Goal: Information Seeking & Learning: Learn about a topic

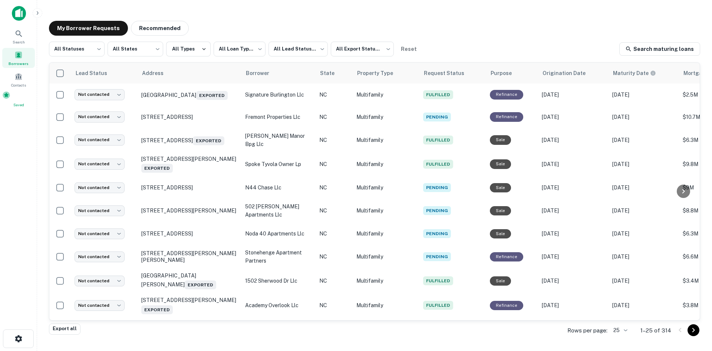
click at [13, 97] on div "Saved" at bounding box center [18, 99] width 33 height 17
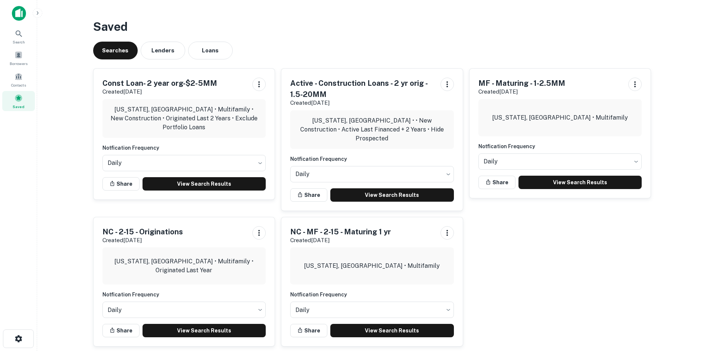
click at [324, 271] on div "North Carolina, USA • Multifamily" at bounding box center [372, 265] width 164 height 37
click at [356, 333] on link "View Search Results" at bounding box center [392, 329] width 124 height 13
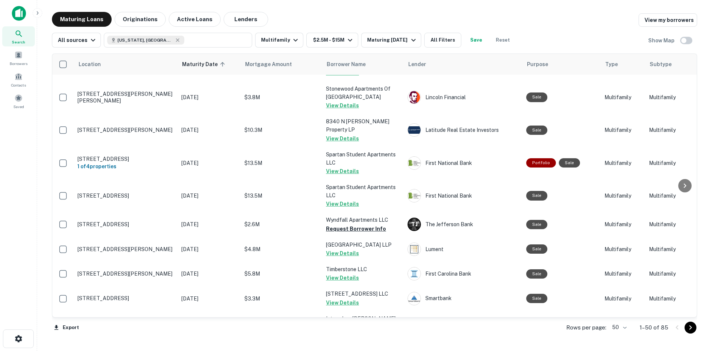
scroll to position [1079, 0]
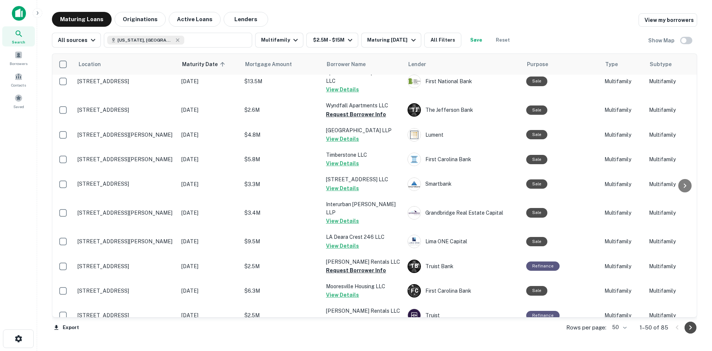
click at [690, 326] on icon "Go to next page" at bounding box center [690, 327] width 9 height 9
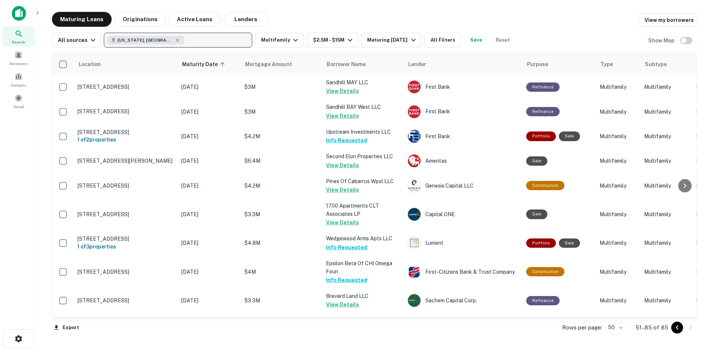
click at [164, 36] on div "North Carolina, USA" at bounding box center [145, 40] width 77 height 9
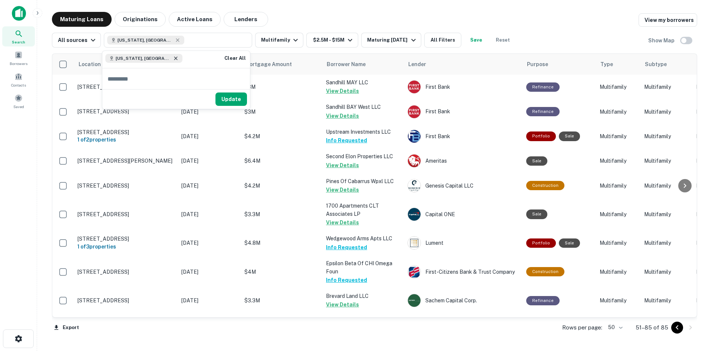
click at [174, 59] on icon at bounding box center [175, 58] width 3 height 3
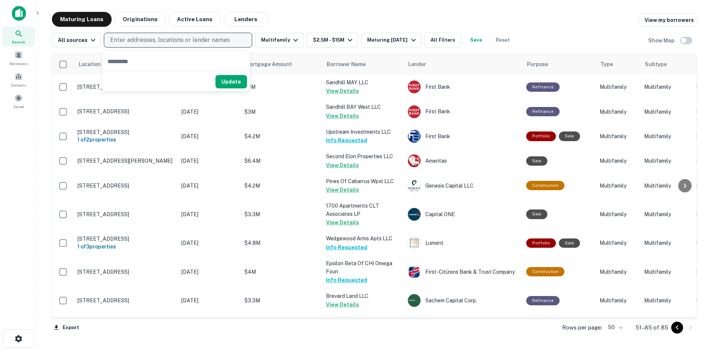
click at [151, 43] on p "Enter addresses, locations or lender names" at bounding box center [170, 40] width 120 height 9
click at [147, 38] on p "Enter addresses, locations or lender names" at bounding box center [170, 40] width 120 height 9
type input "**********"
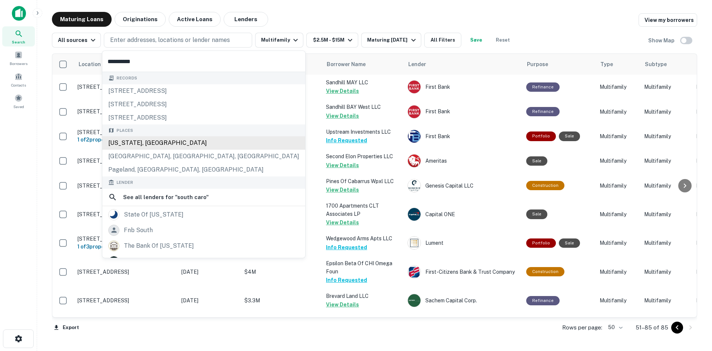
click at [148, 142] on div "South Carolina, USA" at bounding box center [203, 142] width 203 height 13
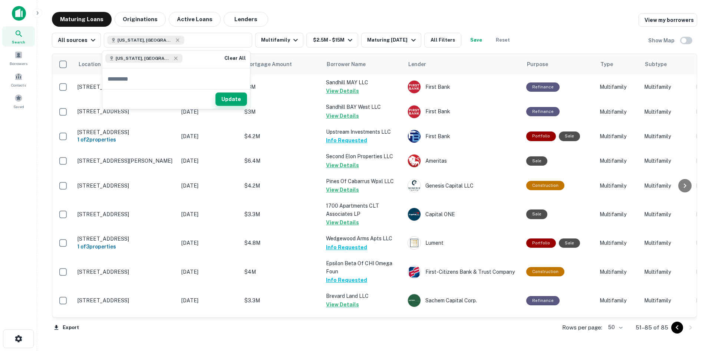
click at [226, 104] on button "Update" at bounding box center [232, 98] width 32 height 13
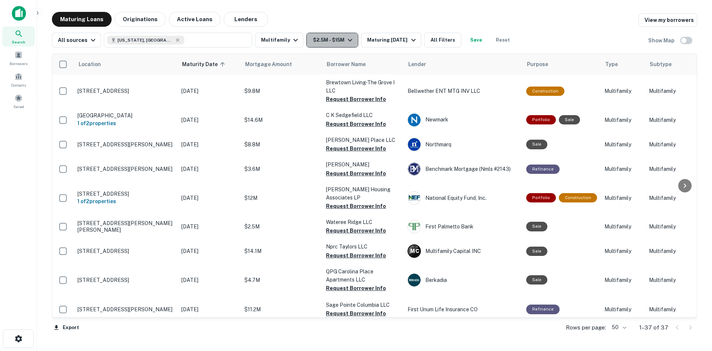
click at [327, 43] on button "$2.5M - $15M" at bounding box center [332, 40] width 52 height 15
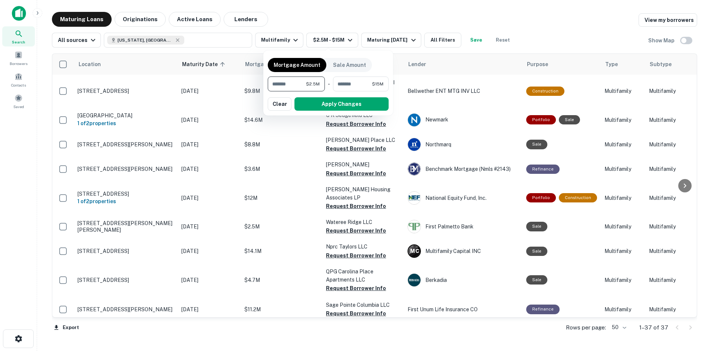
drag, startPoint x: 294, startPoint y: 86, endPoint x: 266, endPoint y: 86, distance: 27.8
click at [266, 86] on div "Mortgage Amount Sale Amount ******* $2.5M ​ - ******** $15M ​ Apply Changes Cle…" at bounding box center [328, 82] width 130 height 65
type input "*******"
click at [338, 102] on button "Apply Changes" at bounding box center [342, 103] width 94 height 13
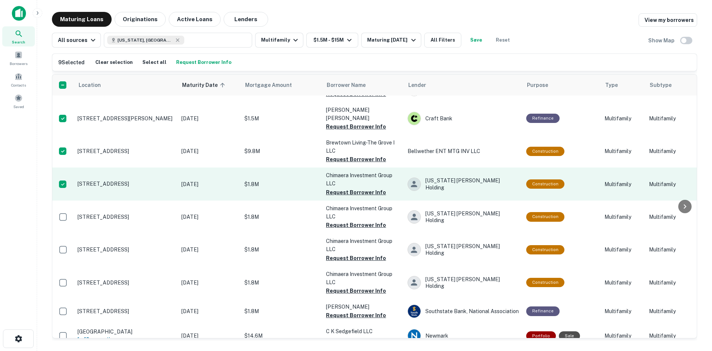
scroll to position [185, 0]
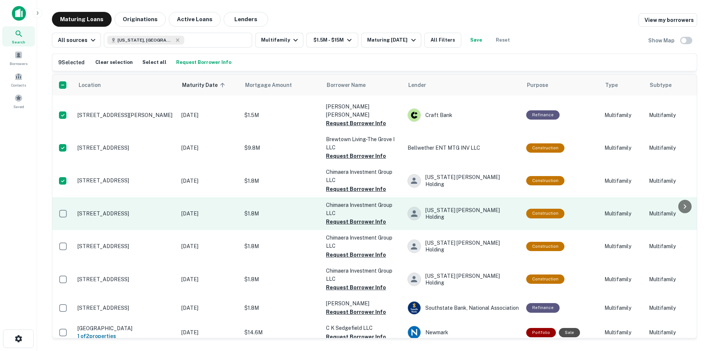
click at [70, 197] on td at bounding box center [63, 213] width 22 height 33
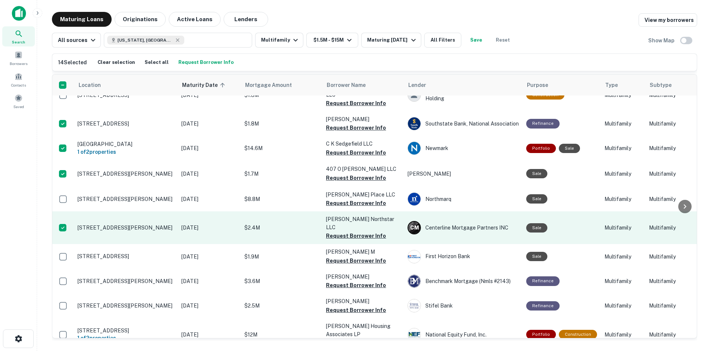
scroll to position [371, 0]
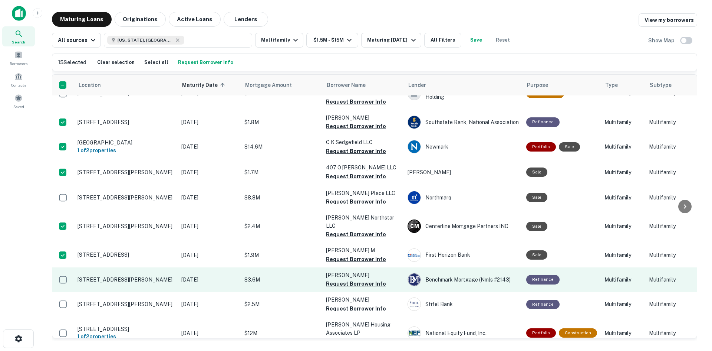
click at [56, 267] on td at bounding box center [63, 279] width 22 height 24
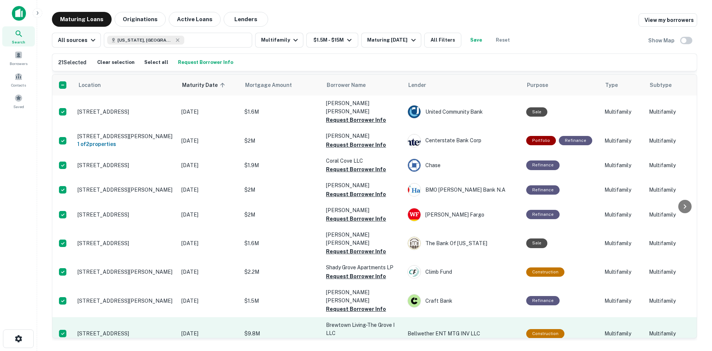
scroll to position [37, 0]
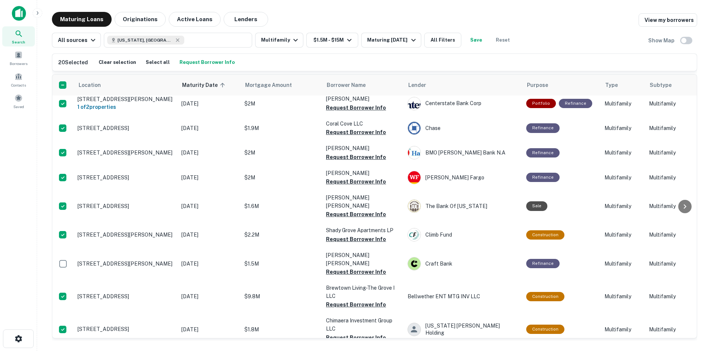
click at [218, 64] on button "Request Borrower Info" at bounding box center [207, 62] width 59 height 11
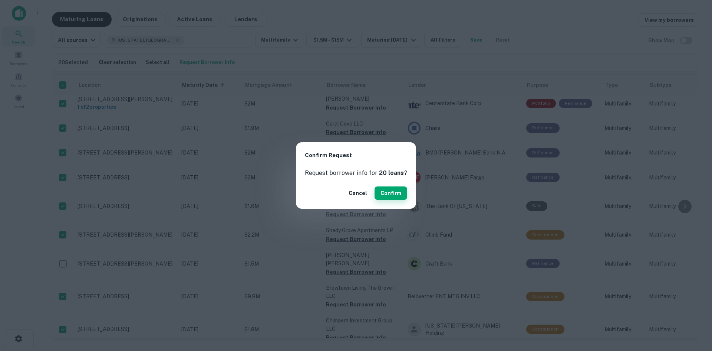
click at [388, 195] on button "Confirm" at bounding box center [391, 192] width 33 height 13
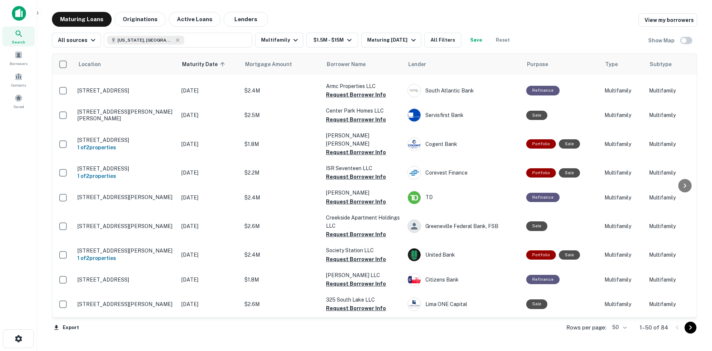
scroll to position [1076, 0]
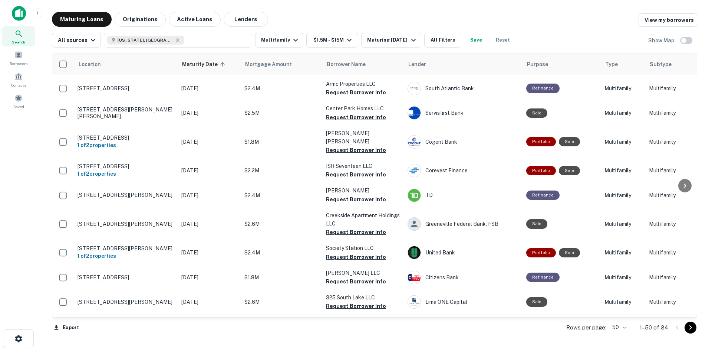
click at [689, 328] on icon "Go to next page" at bounding box center [690, 327] width 9 height 9
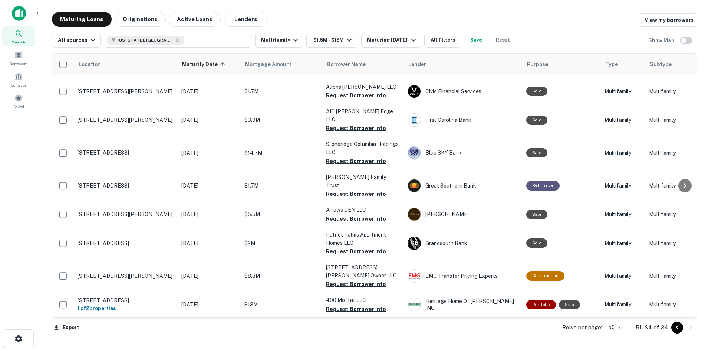
scroll to position [680, 0]
click at [22, 56] on span at bounding box center [18, 55] width 8 height 8
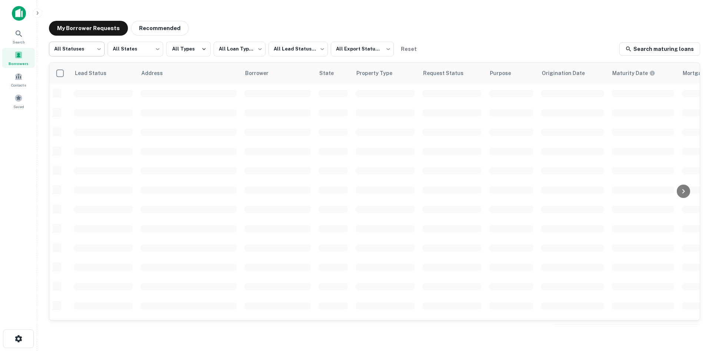
click at [95, 55] on body "**********" at bounding box center [356, 175] width 712 height 351
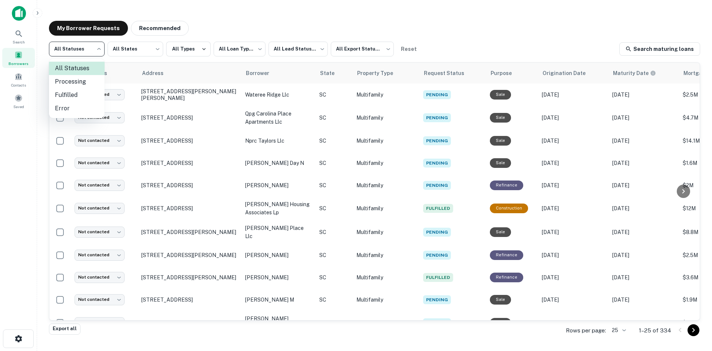
click at [78, 92] on li "Fulfilled" at bounding box center [77, 94] width 56 height 13
type input "*********"
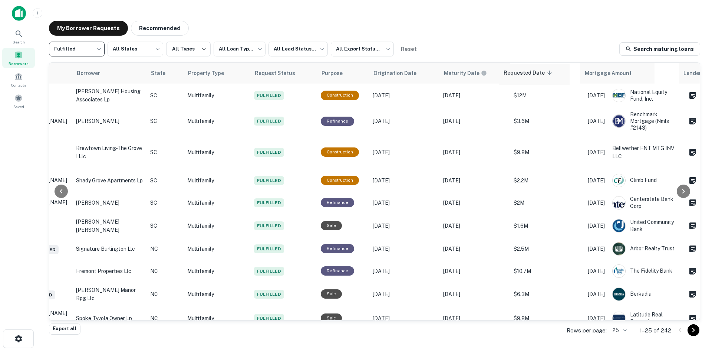
scroll to position [0, 170]
drag, startPoint x: 594, startPoint y: 73, endPoint x: 253, endPoint y: 72, distance: 341.3
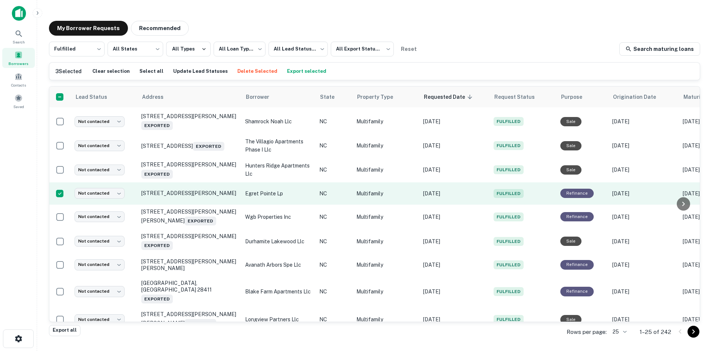
scroll to position [402, 0]
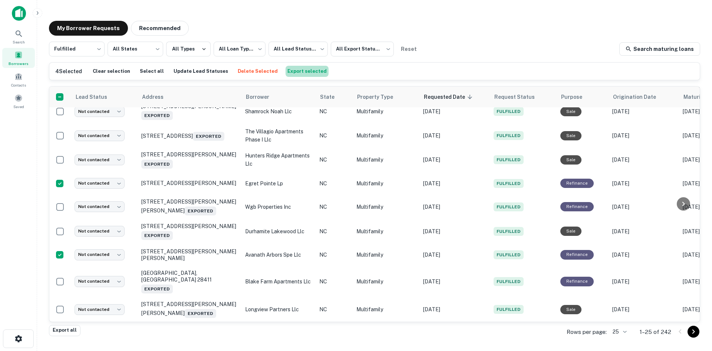
click at [296, 72] on button "Export selected" at bounding box center [307, 71] width 43 height 11
click at [693, 328] on icon "Go to next page" at bounding box center [693, 331] width 9 height 9
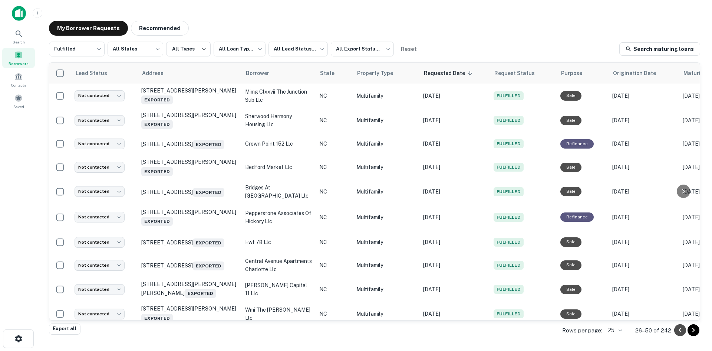
click at [678, 329] on icon "Go to previous page" at bounding box center [680, 329] width 9 height 9
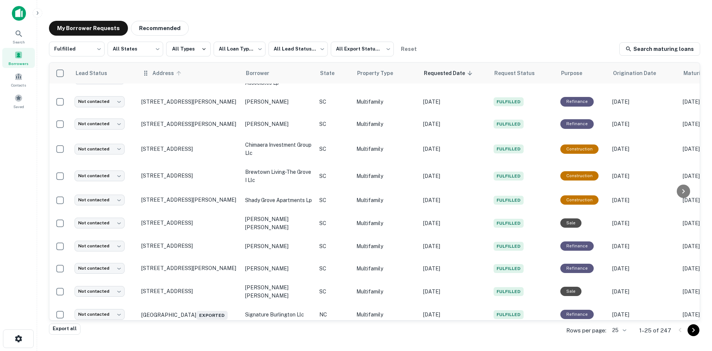
scroll to position [37, 0]
